Goal: Task Accomplishment & Management: Manage account settings

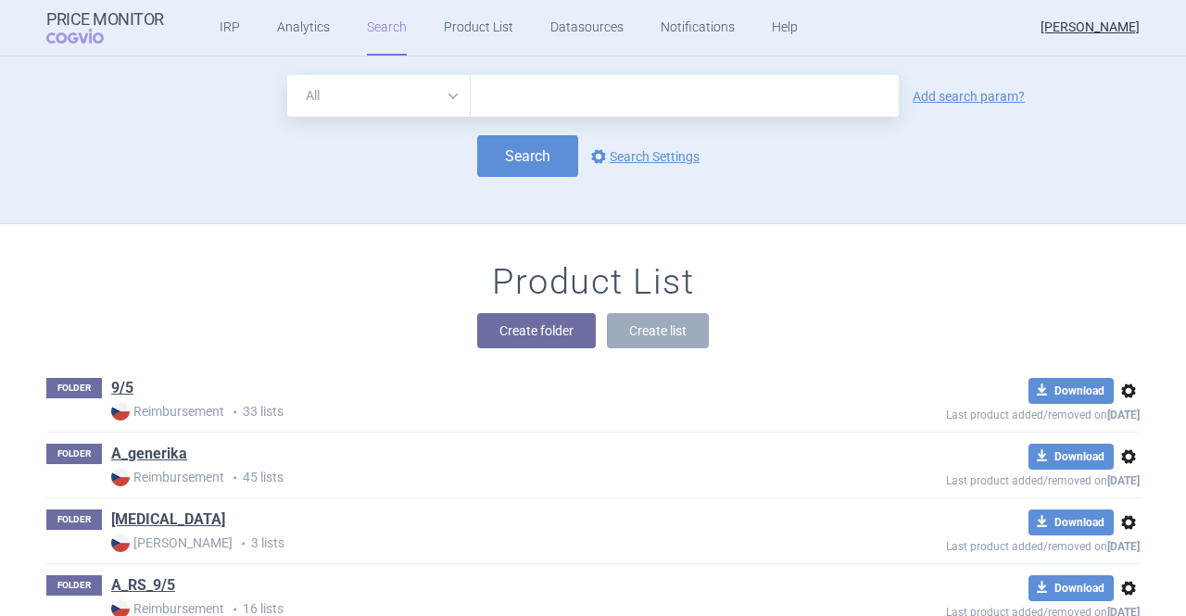
click at [781, 196] on div "All Brand Name ATC Company Active Substance Country Newer than Add search param…" at bounding box center [592, 149] width 1167 height 148
click at [537, 339] on button "Create folder" at bounding box center [536, 330] width 119 height 35
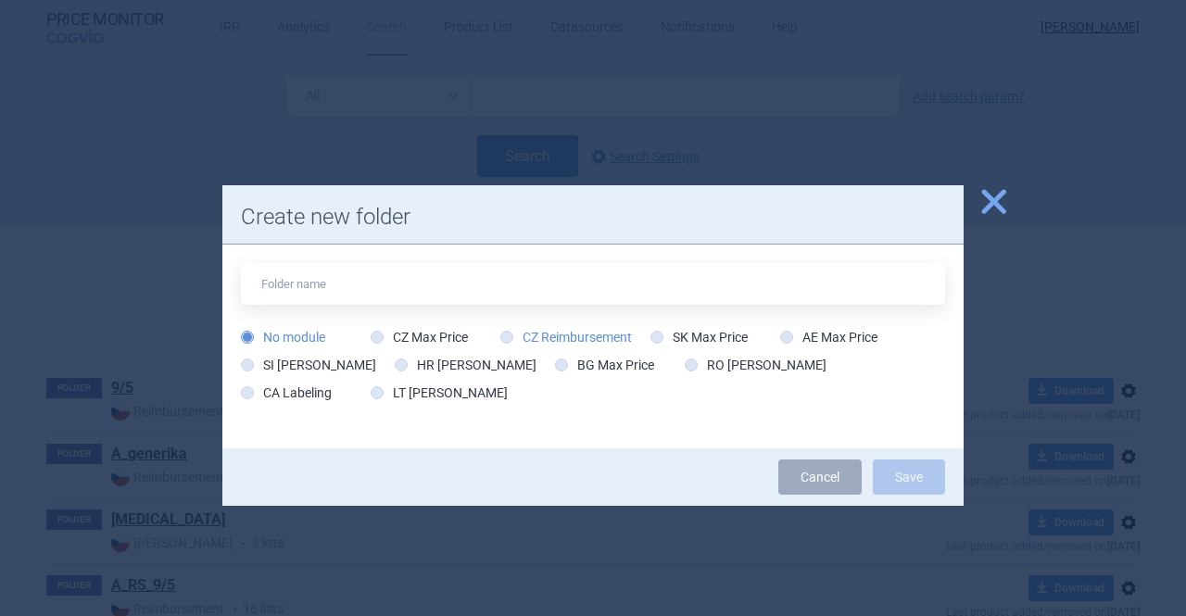
click at [505, 338] on icon at bounding box center [506, 337] width 13 height 13
click at [505, 338] on input "CZ Reimbursement" at bounding box center [510, 338] width 19 height 19
radio input "true"
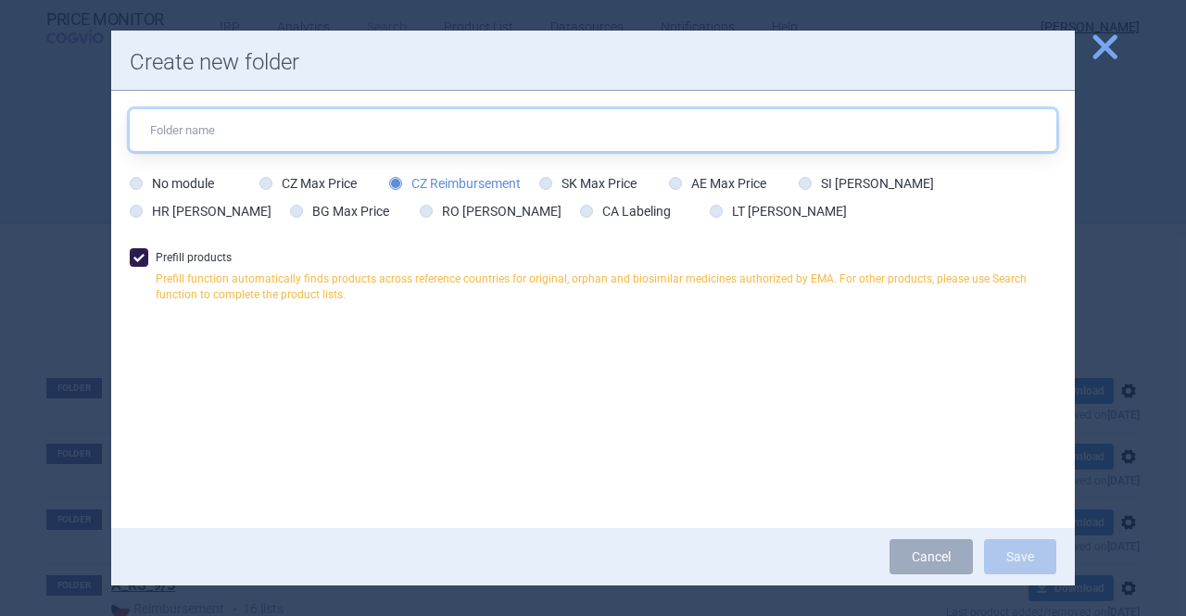
click at [213, 119] on input "text" at bounding box center [593, 130] width 926 height 42
drag, startPoint x: 188, startPoint y: 136, endPoint x: 0, endPoint y: 159, distance: 189.5
click at [0, 615] on div "close Create new folder 14/2 No module CZ Max Price CZ Reimbursement SK Max Pri…" at bounding box center [593, 616] width 1186 height 0
type input "RS 8/1"
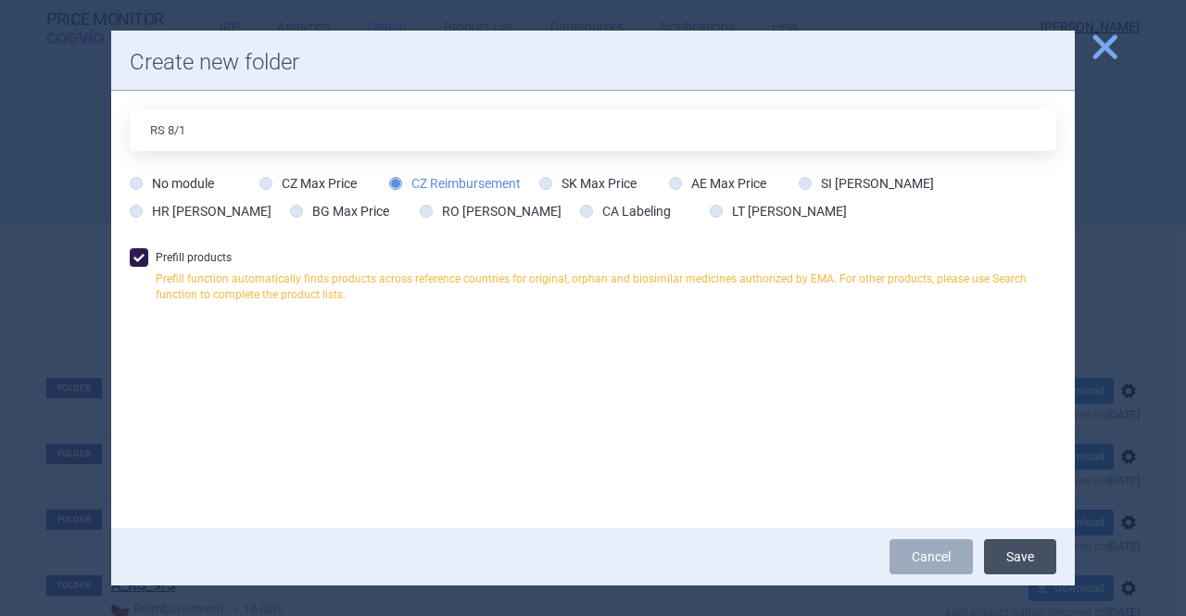
click at [1024, 558] on button "Save" at bounding box center [1020, 556] width 72 height 35
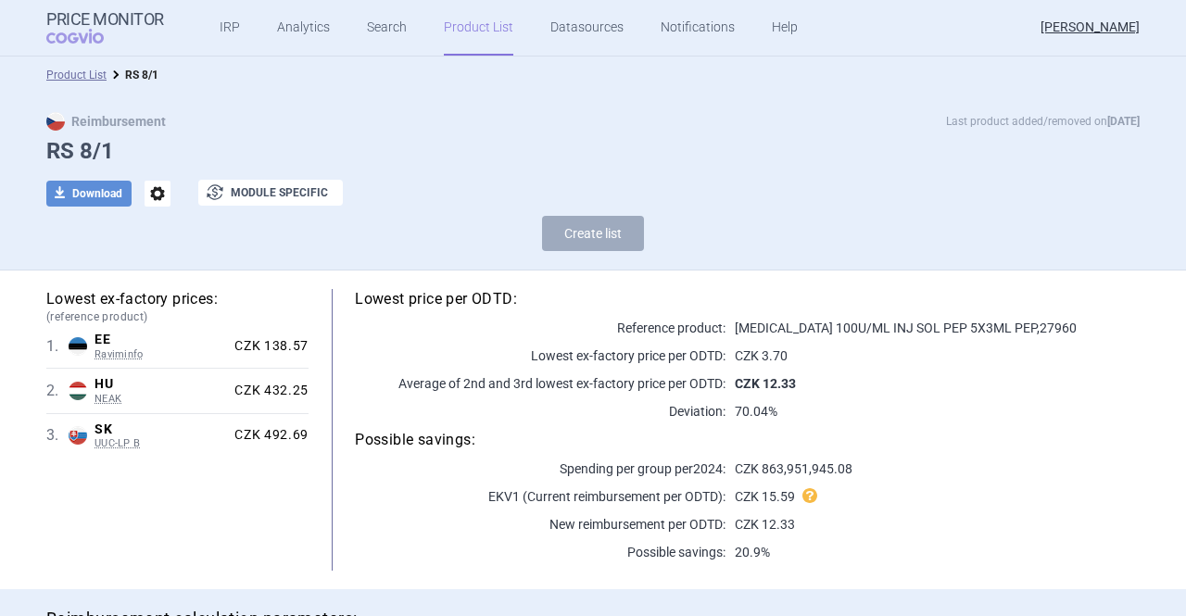
scroll to position [96, 0]
